Goal: Task Accomplishment & Management: Complete application form

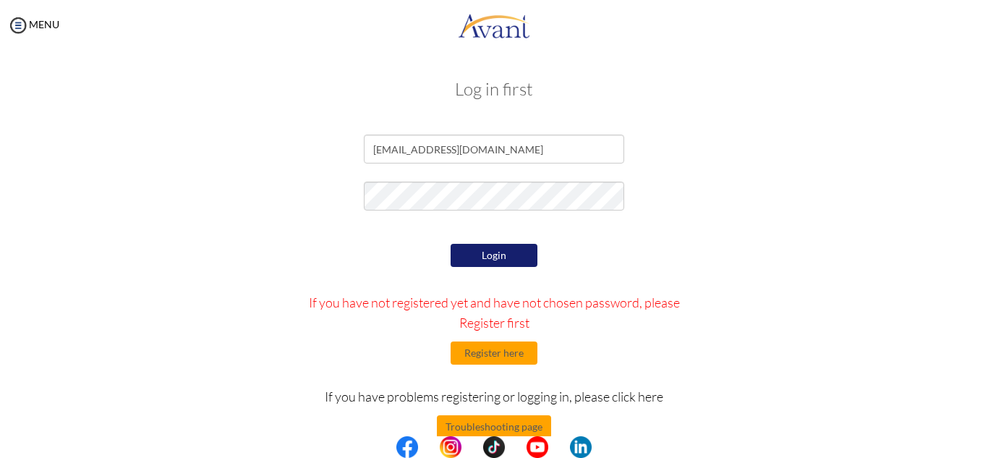
click at [495, 252] on button "Login" at bounding box center [494, 255] width 87 height 23
click at [439, 150] on input "[EMAIL_ADDRESS][DOMAIN_NAME]" at bounding box center [494, 149] width 260 height 29
type input "margaretminja@gmail.com"
click at [477, 254] on button "Login" at bounding box center [494, 255] width 87 height 23
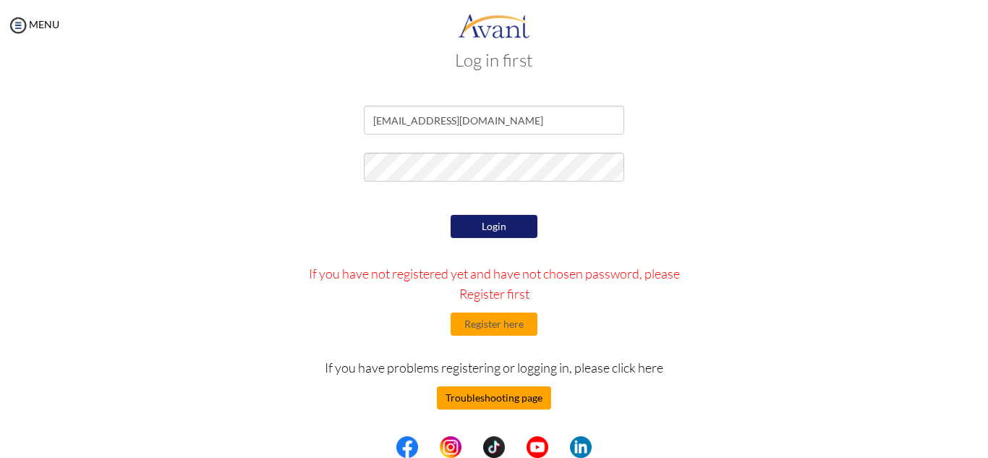
scroll to position [29, 0]
click at [506, 397] on button "Troubleshooting page" at bounding box center [494, 397] width 114 height 23
click at [20, 32] on img at bounding box center [18, 25] width 22 height 22
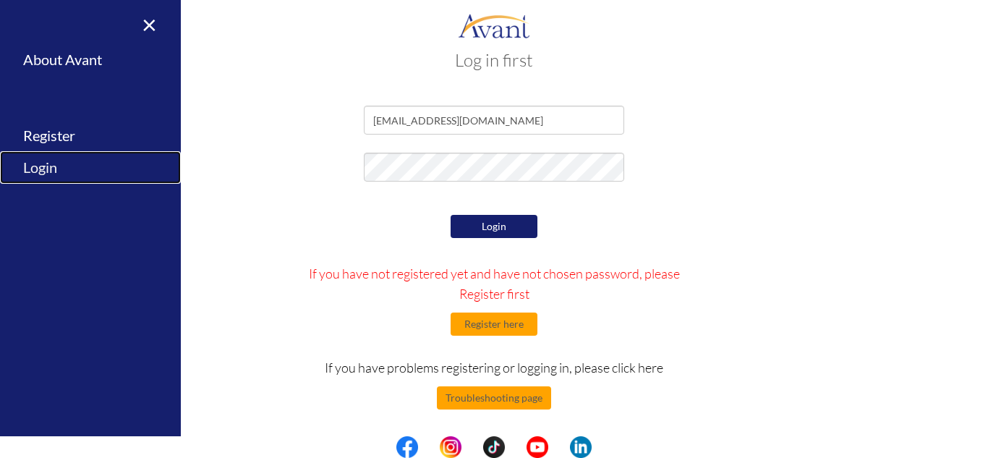
click at [35, 172] on link "Login" at bounding box center [90, 167] width 181 height 33
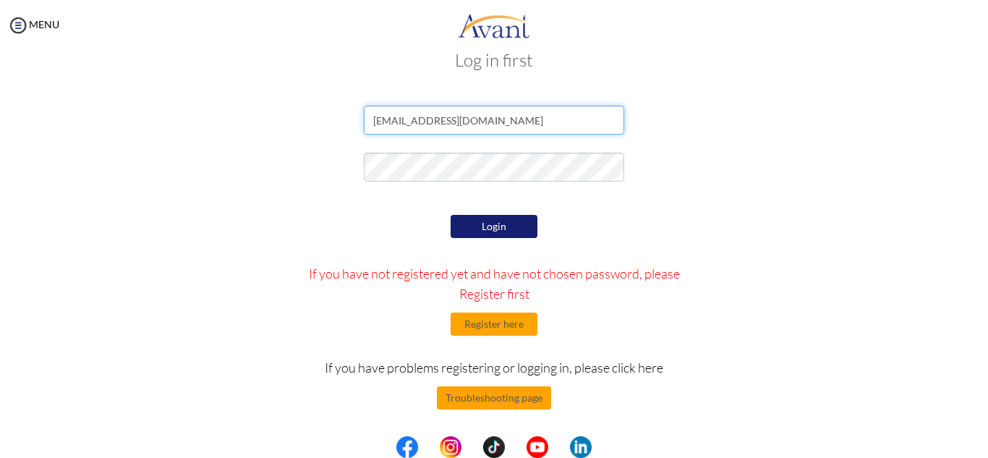
click at [434, 119] on input "margaretminja@gmail.com" at bounding box center [494, 120] width 260 height 29
type input "[EMAIL_ADDRESS][DOMAIN_NAME]"
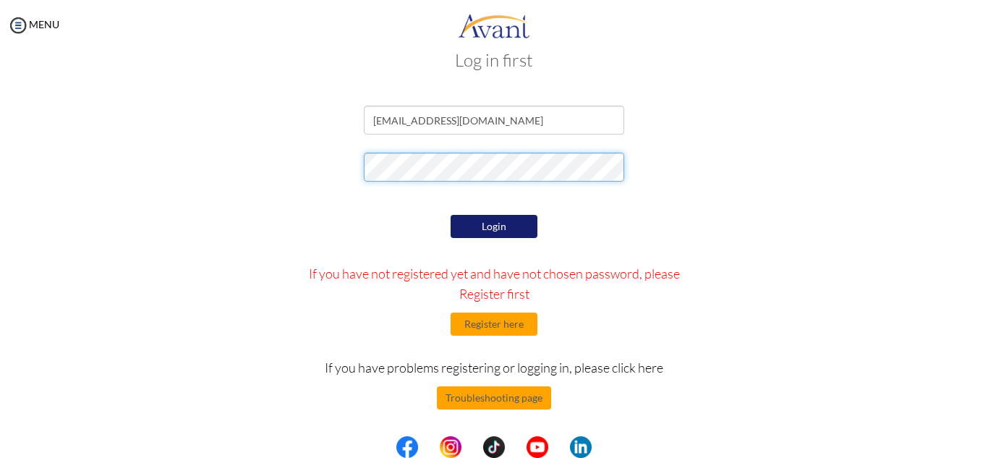
click at [350, 139] on form "margaretminjan@gmail.com Login If you have not registered yet and have not chos…" at bounding box center [494, 295] width 825 height 378
click at [380, 252] on div "Login If you have not registered yet and have not chosen password, please Regis…" at bounding box center [494, 347] width 423 height 272
click at [506, 223] on button "Login" at bounding box center [494, 226] width 87 height 23
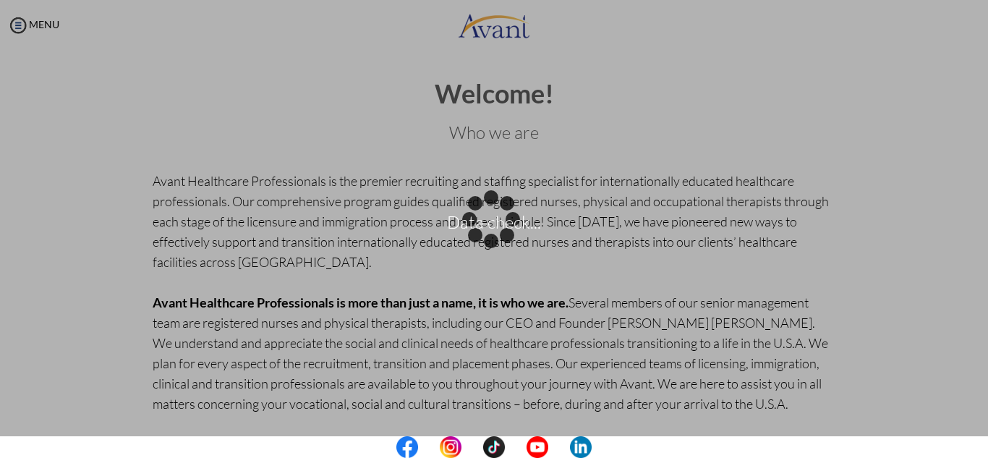
click at [504, 239] on div "Data check..." at bounding box center [494, 229] width 20 height 20
drag, startPoint x: 566, startPoint y: 335, endPoint x: 555, endPoint y: 195, distance: 140.0
click at [504, 219] on div "Data check..." at bounding box center [494, 229] width 20 height 20
drag, startPoint x: 503, startPoint y: 221, endPoint x: 534, endPoint y: 221, distance: 31.1
click at [534, 221] on p "Data check..." at bounding box center [494, 229] width 988 height 35
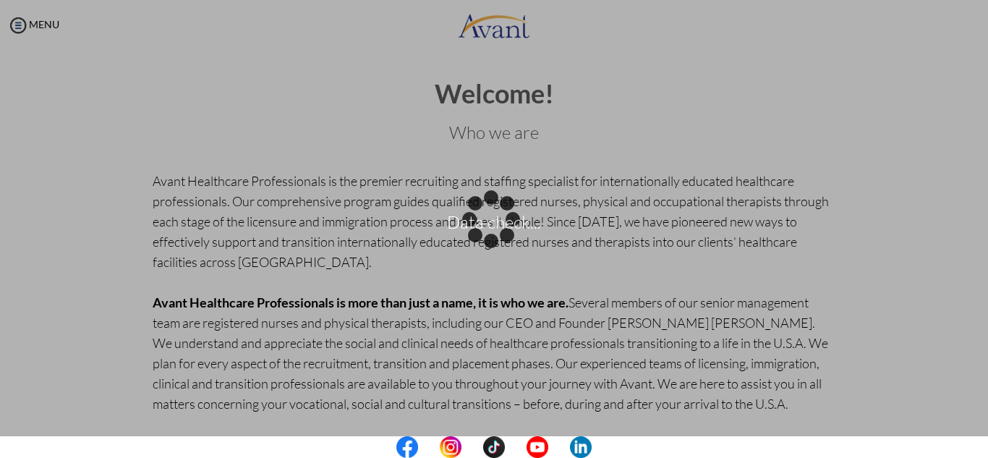
click at [504, 239] on div "Data check..." at bounding box center [494, 229] width 20 height 20
drag, startPoint x: 558, startPoint y: 289, endPoint x: 519, endPoint y: 52, distance: 239.7
click at [504, 219] on div "Data check..." at bounding box center [494, 229] width 20 height 20
drag, startPoint x: 980, startPoint y: 141, endPoint x: 929, endPoint y: 260, distance: 129.6
click at [504, 239] on div "Data check..." at bounding box center [494, 229] width 20 height 20
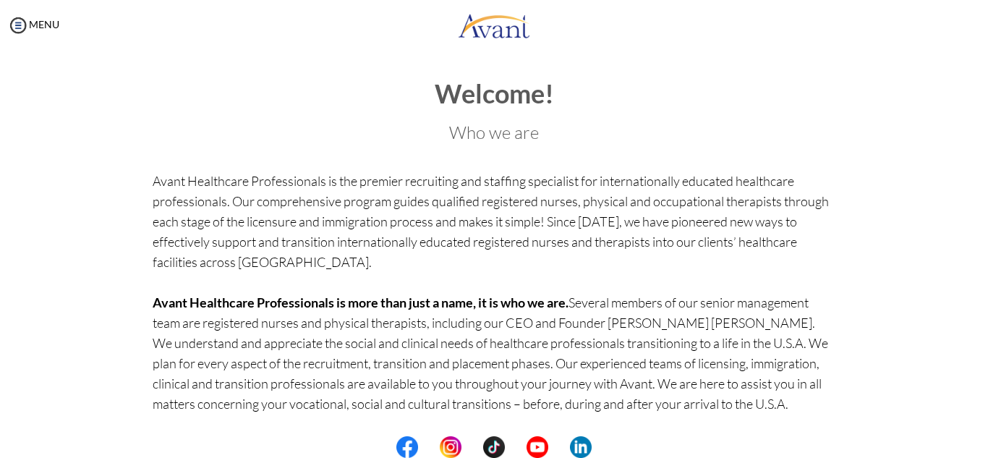
scroll to position [127, 0]
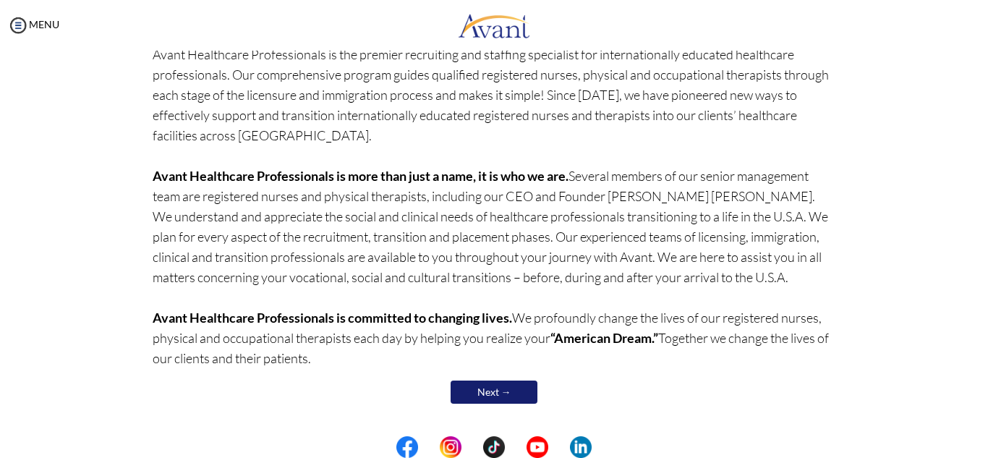
click at [492, 391] on link "Next →" at bounding box center [494, 391] width 87 height 23
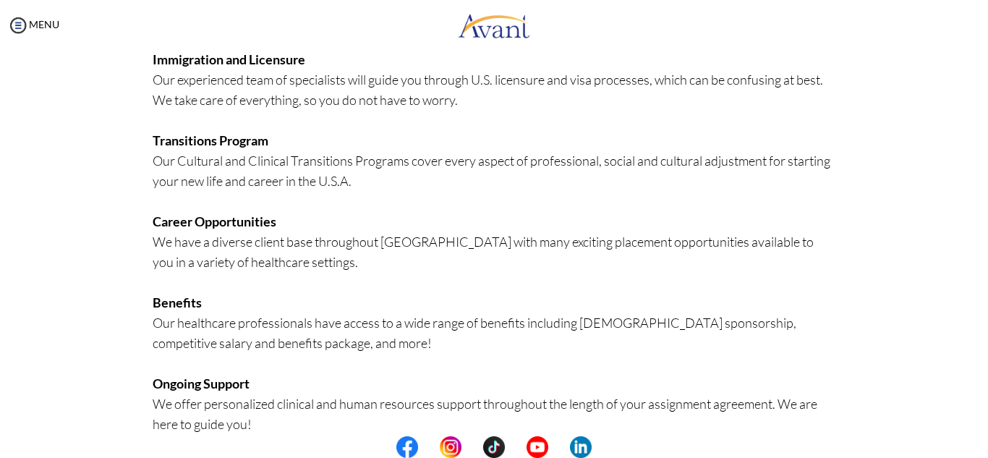
scroll to position [355, 0]
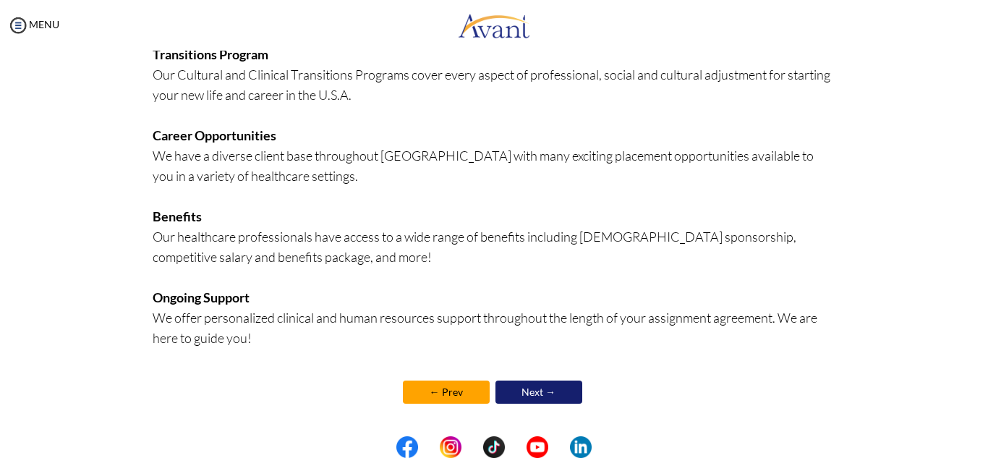
click at [524, 386] on link "Next →" at bounding box center [538, 391] width 87 height 23
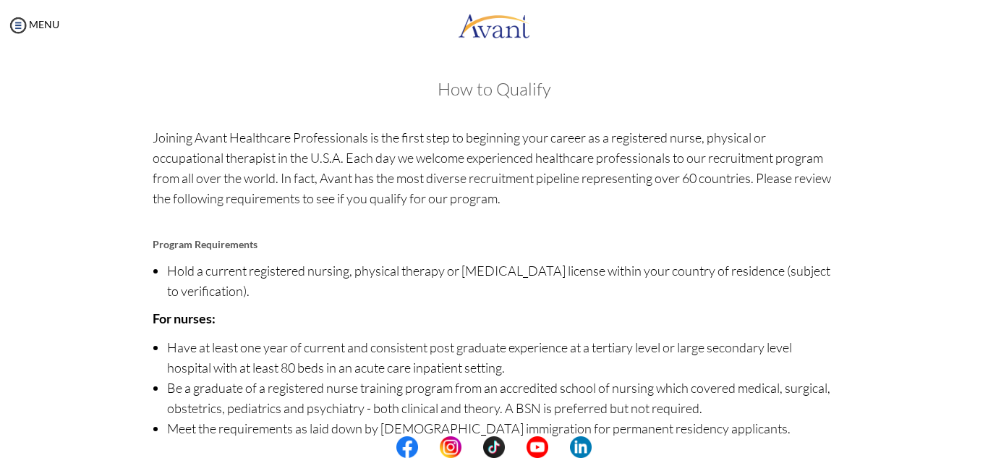
scroll to position [171, 0]
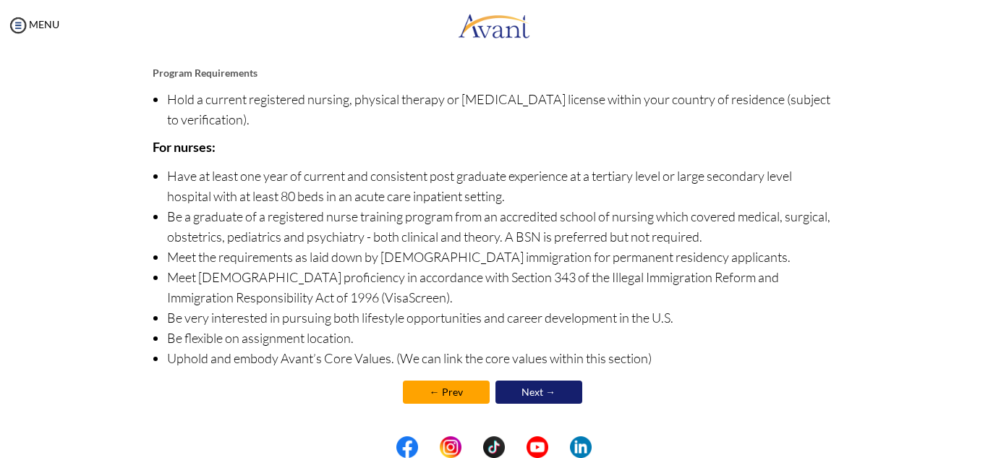
click at [543, 399] on link "Next →" at bounding box center [538, 391] width 87 height 23
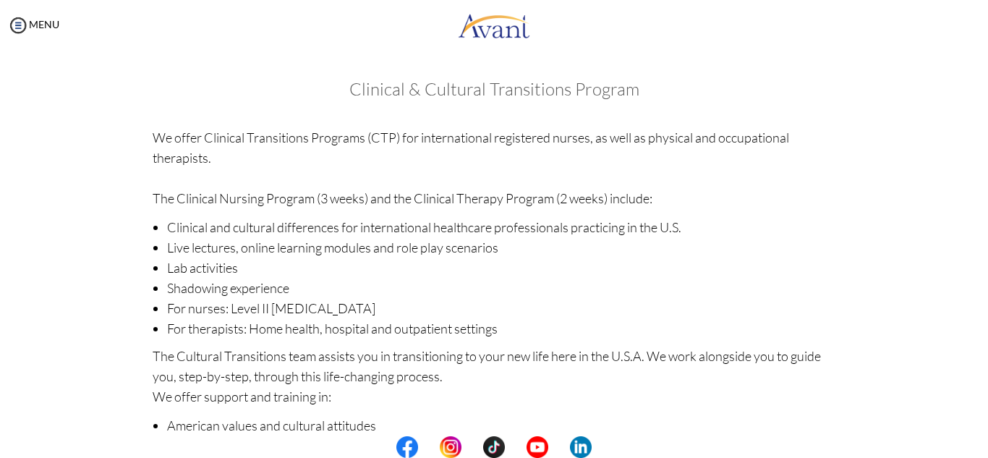
scroll to position [229, 0]
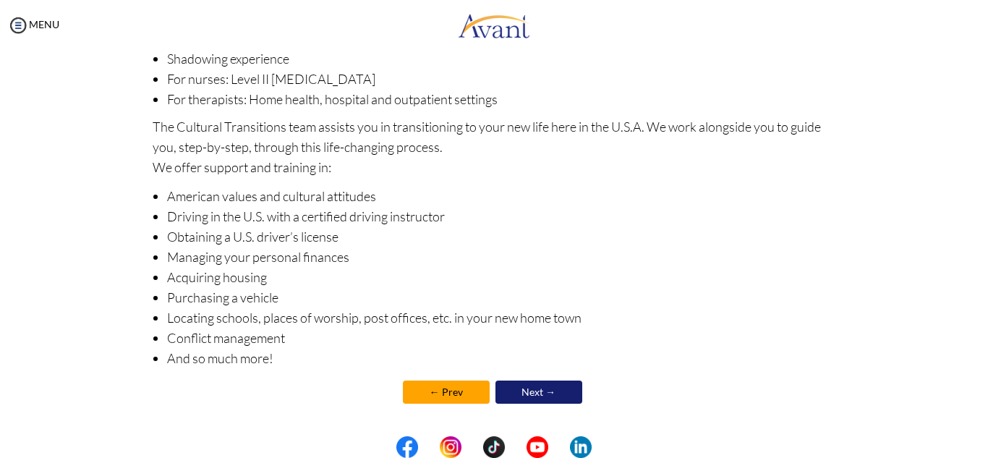
click at [532, 396] on link "Next →" at bounding box center [538, 391] width 87 height 23
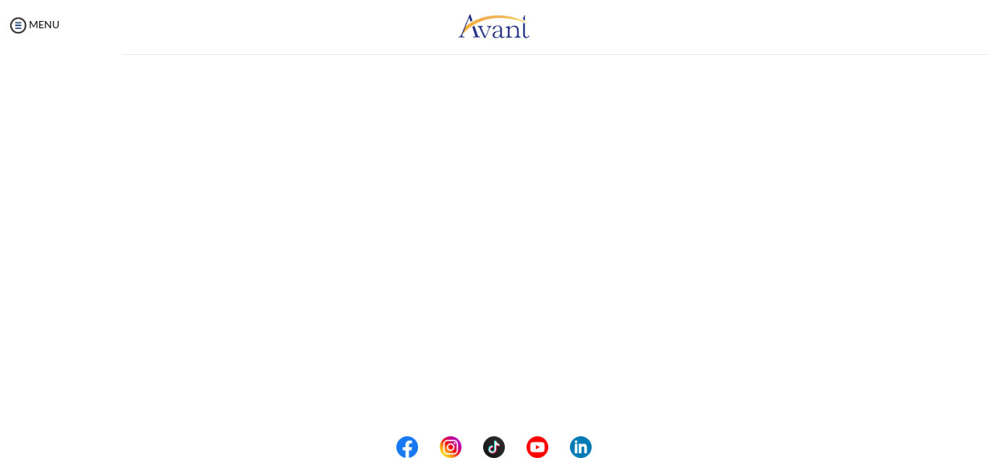
scroll to position [0, 0]
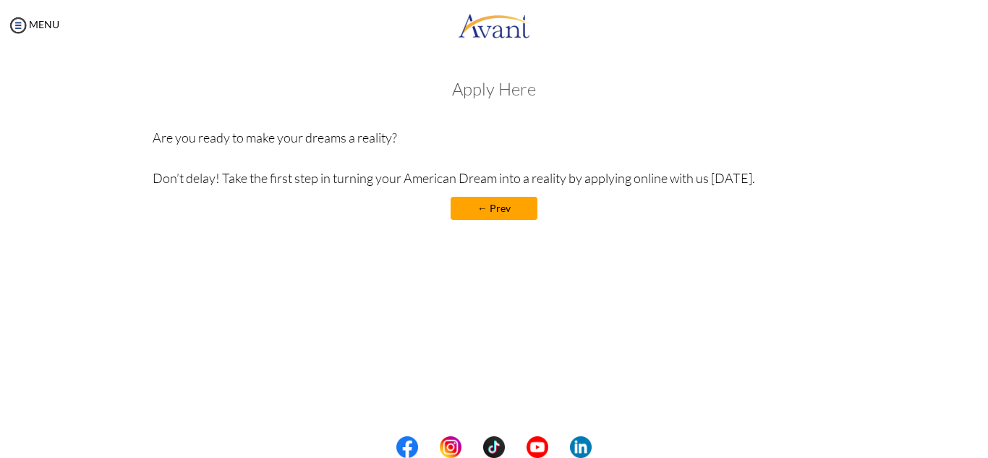
click at [514, 91] on h3 "Apply Here" at bounding box center [495, 89] width 684 height 19
click at [491, 169] on p "Are you ready to make your dreams a reality? Don’t delay! Take the first step i…" at bounding box center [495, 157] width 684 height 61
click at [19, 21] on img at bounding box center [18, 25] width 22 height 22
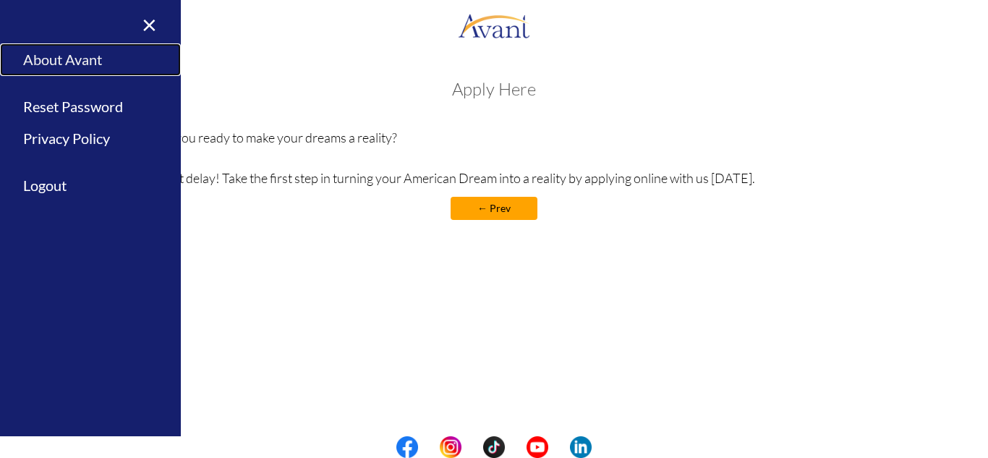
click at [81, 61] on link "About Avant" at bounding box center [90, 59] width 181 height 33
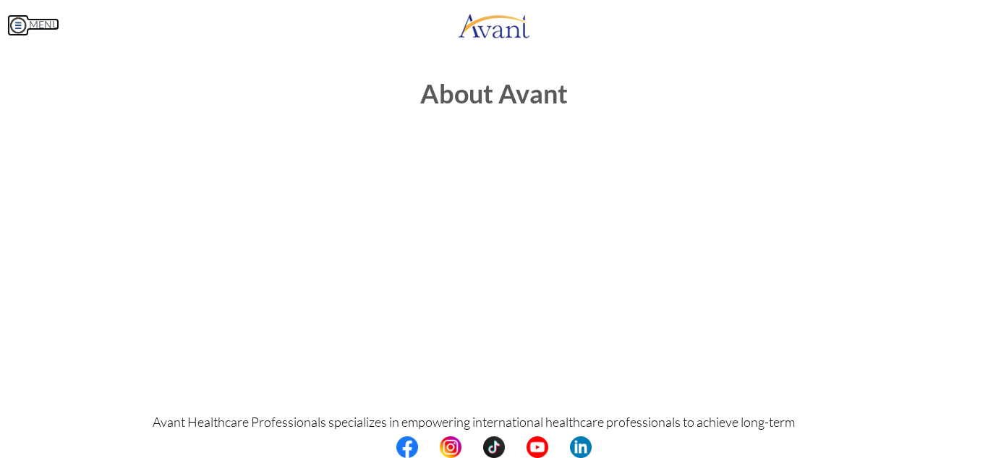
click at [25, 24] on img at bounding box center [18, 25] width 22 height 22
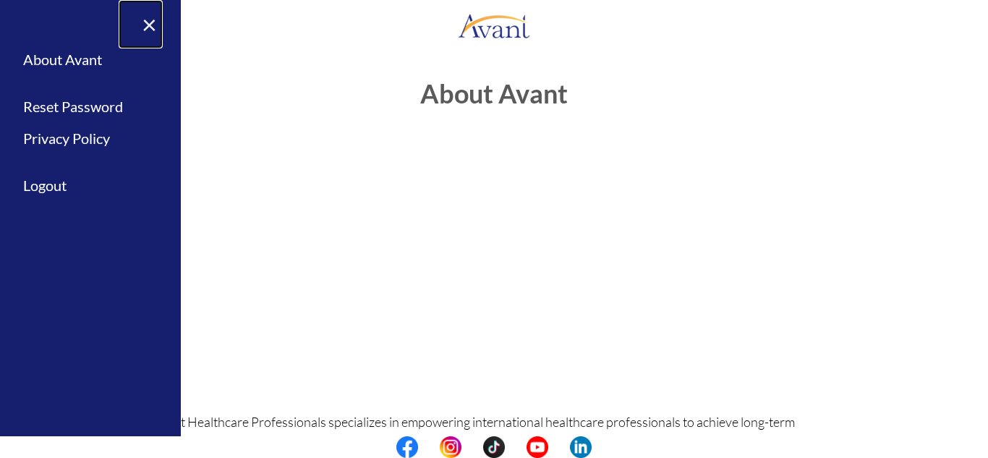
click at [146, 27] on link "×" at bounding box center [141, 24] width 44 height 48
